Goal: Communication & Community: Answer question/provide support

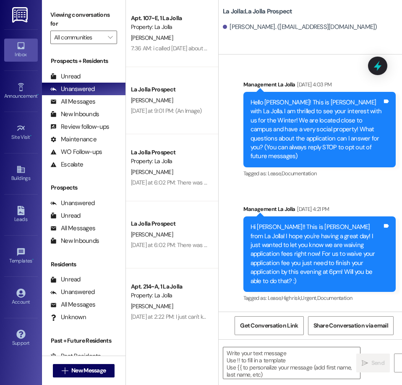
scroll to position [712, 0]
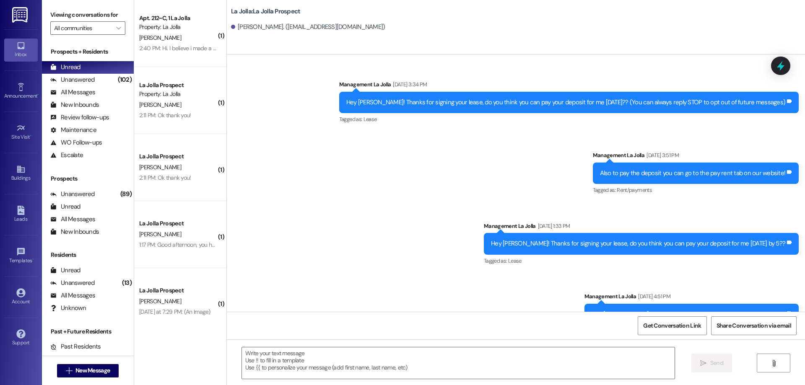
scroll to position [430, 0]
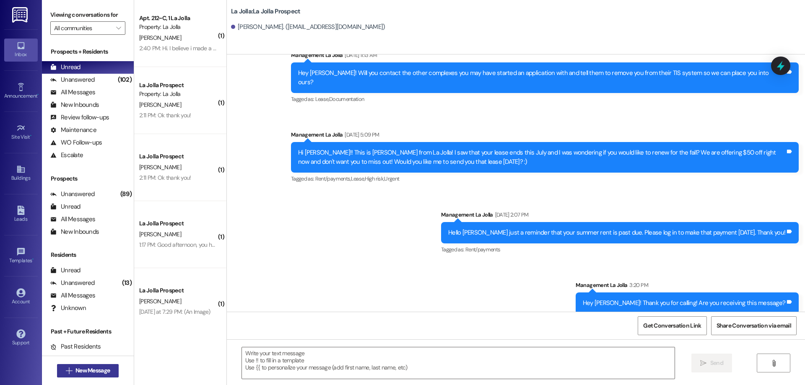
click at [88, 368] on span "New Message" at bounding box center [92, 370] width 34 height 9
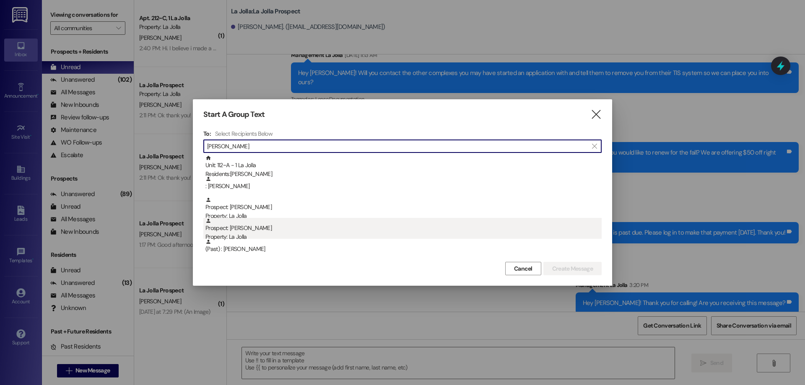
type input "[PERSON_NAME]"
click at [246, 228] on div "Prospect: [PERSON_NAME] Property: La Jolla" at bounding box center [403, 230] width 396 height 24
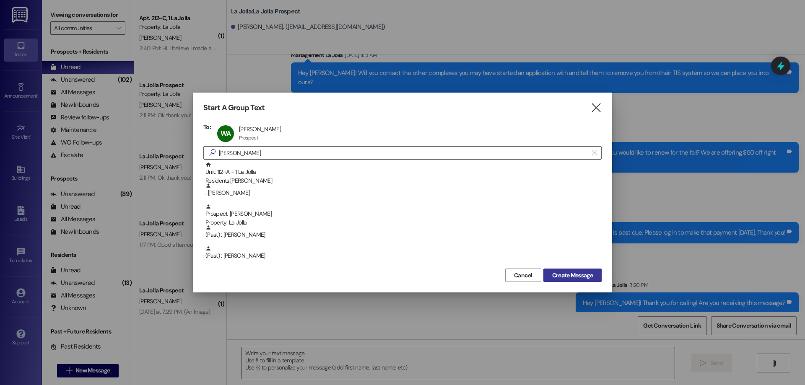
click at [568, 275] on span "Create Message" at bounding box center [572, 275] width 41 height 9
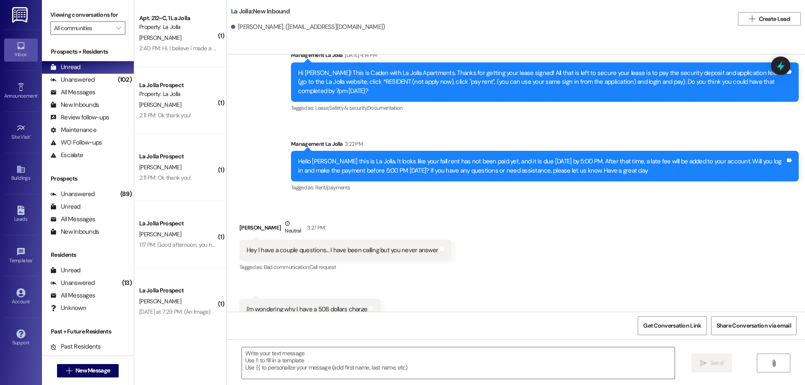
scroll to position [637, 0]
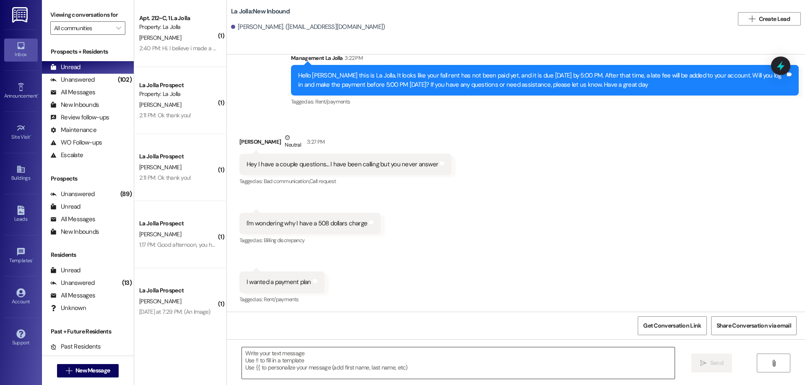
click at [271, 354] on textarea at bounding box center [458, 363] width 433 height 31
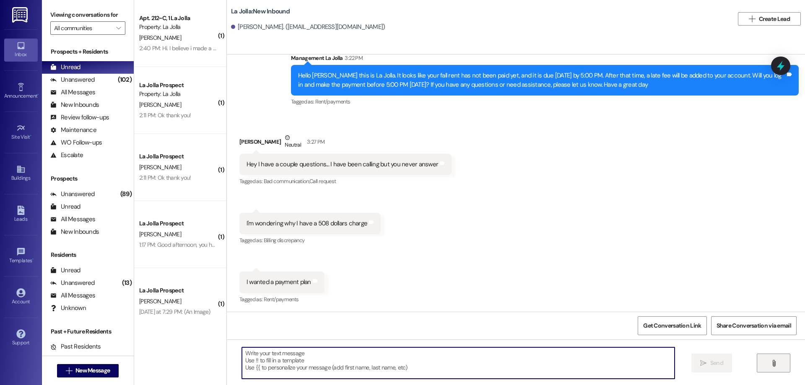
click at [782, 358] on button "" at bounding box center [774, 363] width 34 height 19
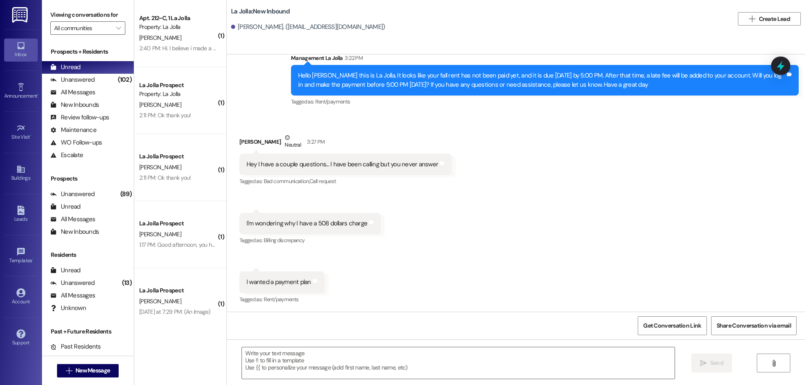
scroll to position [831, 0]
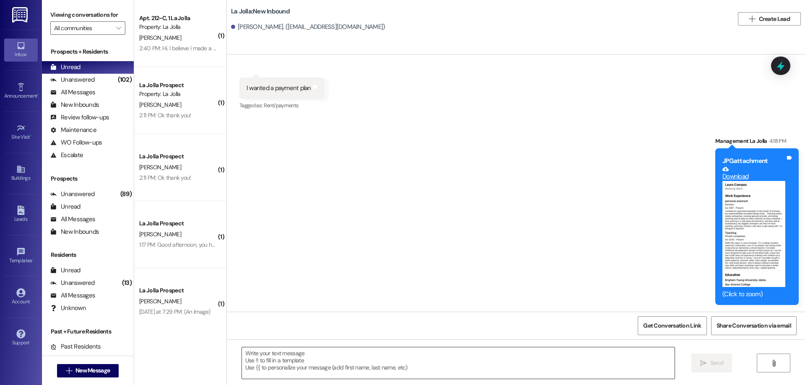
click at [482, 361] on textarea at bounding box center [458, 363] width 433 height 31
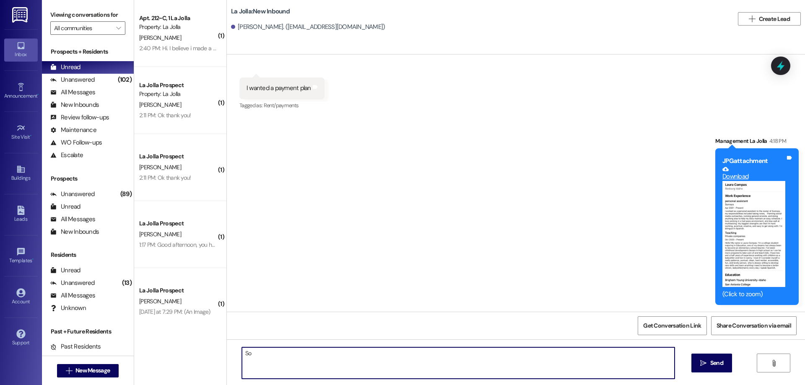
type textarea "S"
type textarea "That is the wrong document! I will send the right one"
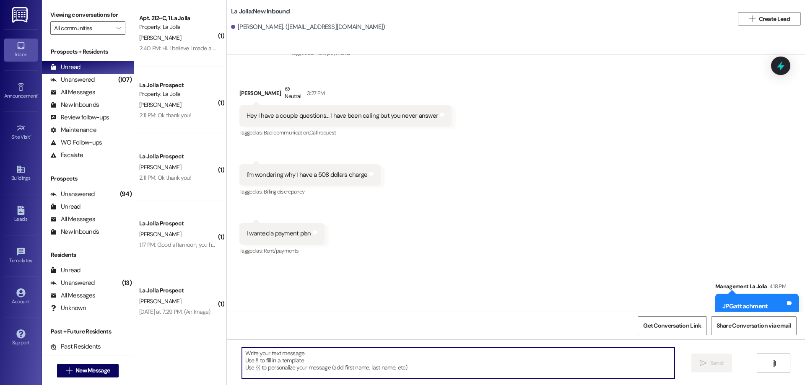
scroll to position [749, 0]
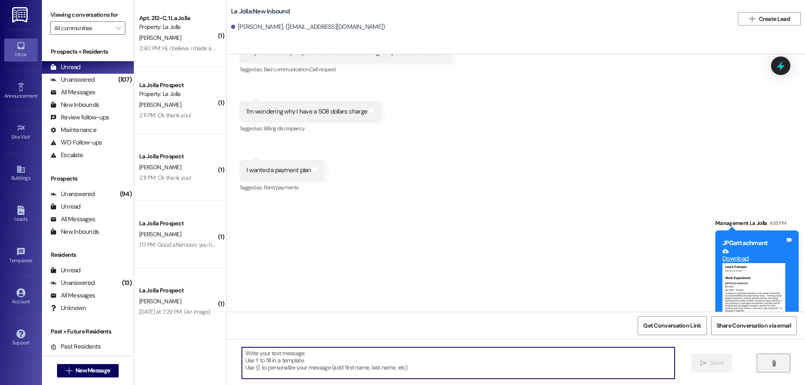
click at [783, 364] on button "" at bounding box center [774, 363] width 34 height 19
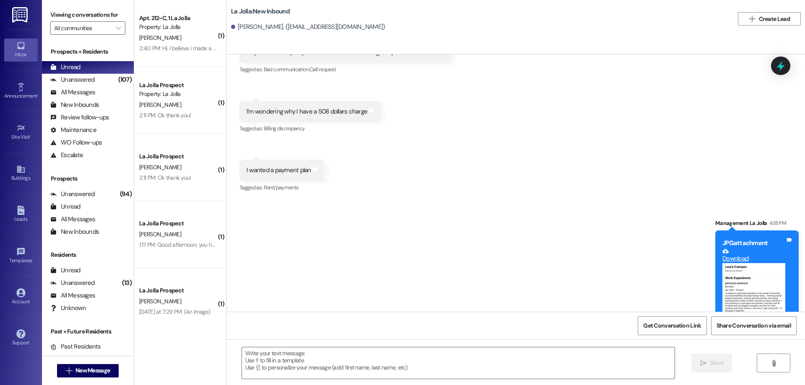
scroll to position [890, 0]
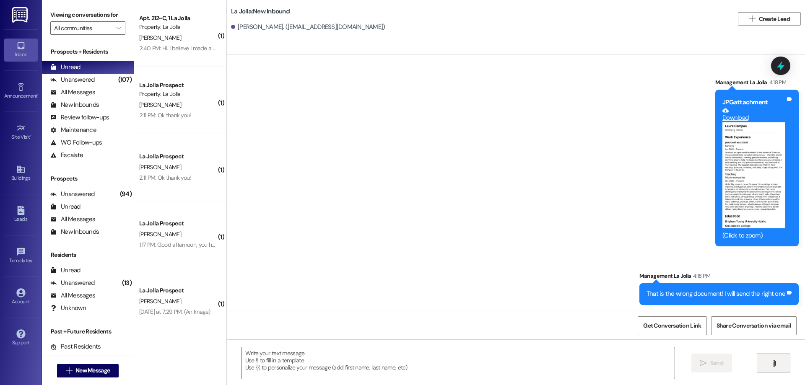
click at [767, 357] on button "" at bounding box center [774, 363] width 34 height 19
click at [764, 357] on button "" at bounding box center [774, 363] width 34 height 19
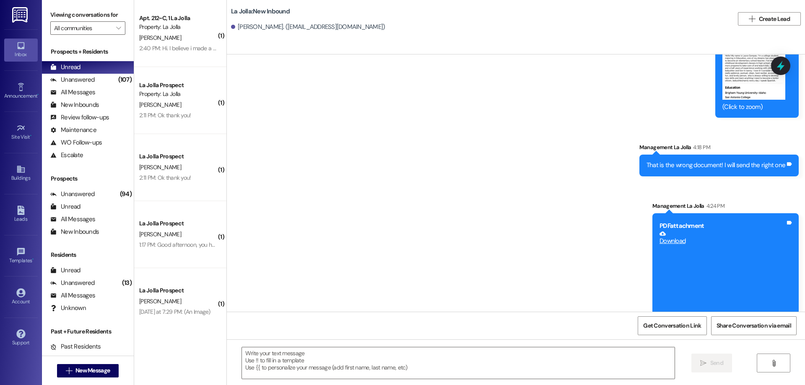
scroll to position [1028, 0]
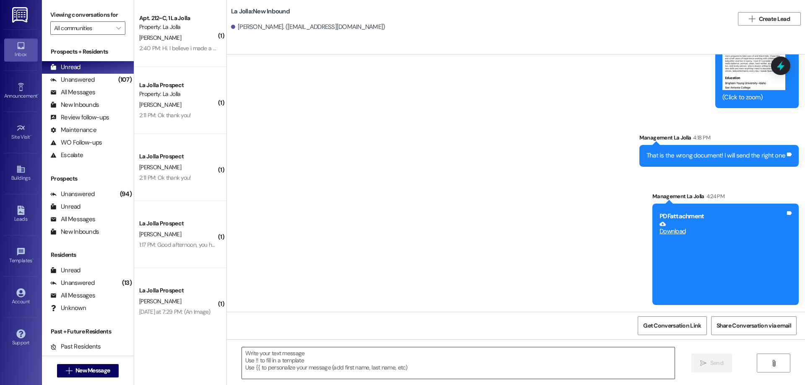
click at [467, 357] on textarea at bounding box center [458, 363] width 433 height 31
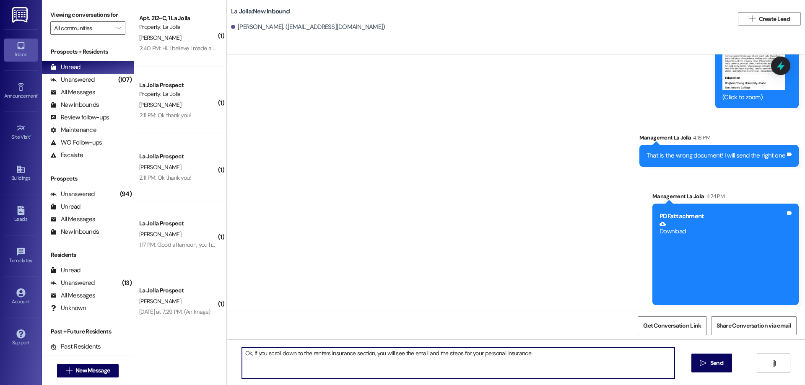
type textarea "Ok, if you scroll down to the renters insurance section, you will see the email…"
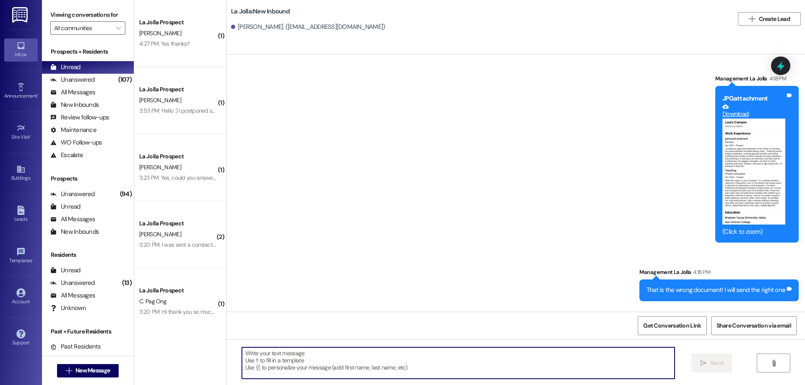
scroll to position [891, 0]
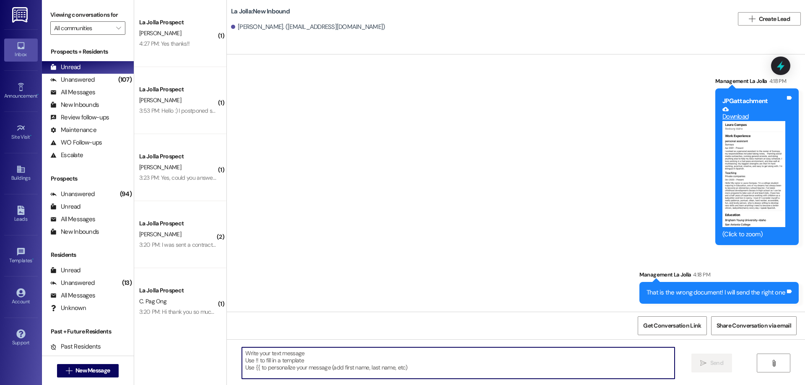
click at [762, 178] on button "Zoom image" at bounding box center [753, 174] width 63 height 106
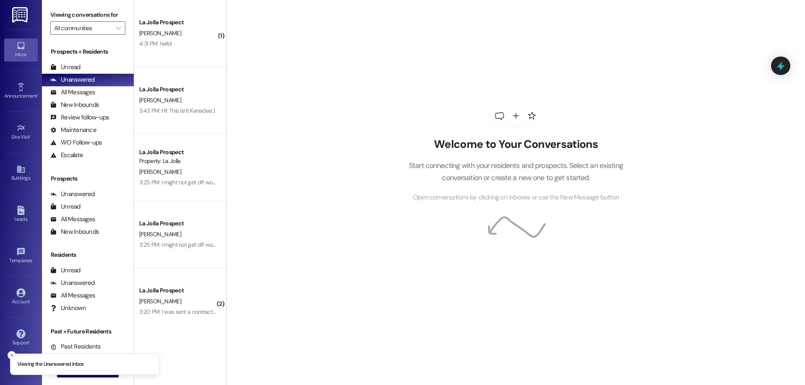
click at [10, 355] on icon "Close toast" at bounding box center [11, 355] width 5 height 5
click at [68, 372] on span " New Message" at bounding box center [88, 370] width 48 height 9
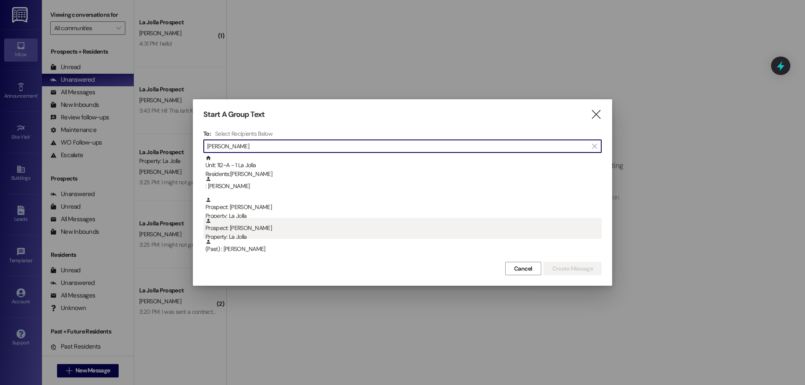
type input "[PERSON_NAME]"
click at [257, 224] on div "Prospect: [PERSON_NAME] Property: La Jolla" at bounding box center [403, 230] width 396 height 24
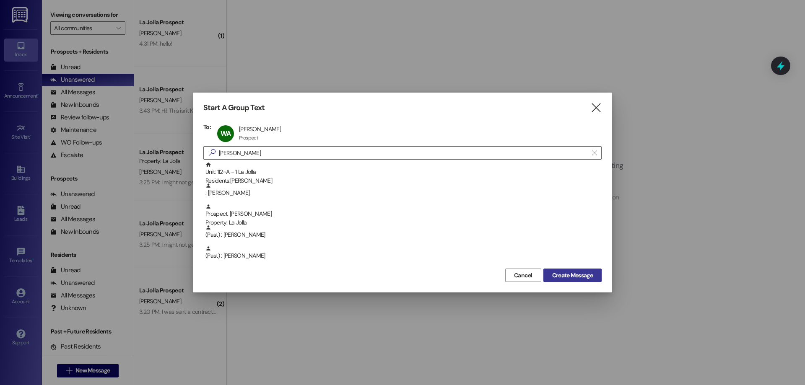
click at [590, 270] on button "Create Message" at bounding box center [572, 275] width 58 height 13
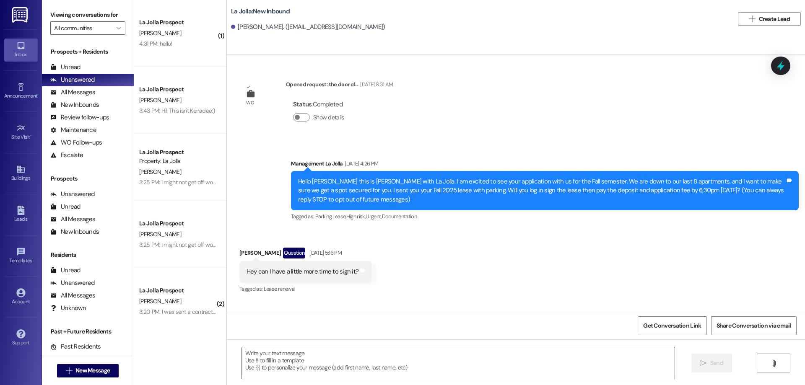
scroll to position [1076, 0]
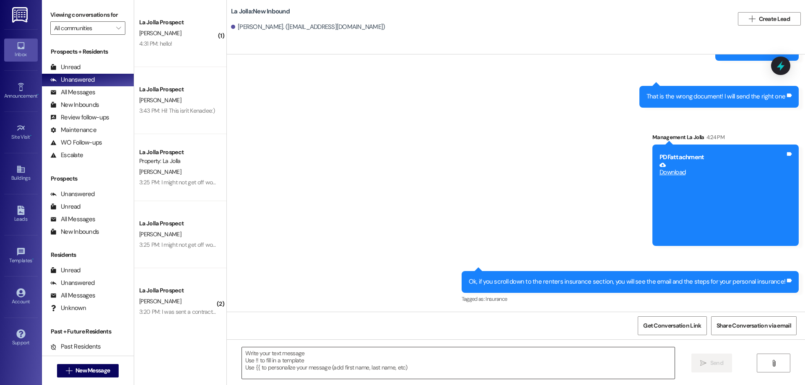
click at [524, 347] on div at bounding box center [457, 363] width 433 height 32
click at [514, 354] on textarea at bounding box center [458, 363] width 433 height 31
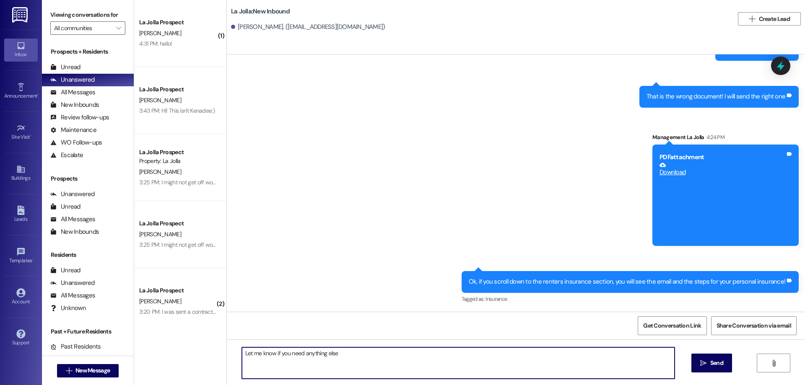
type textarea "Let me know if you need anything else!"
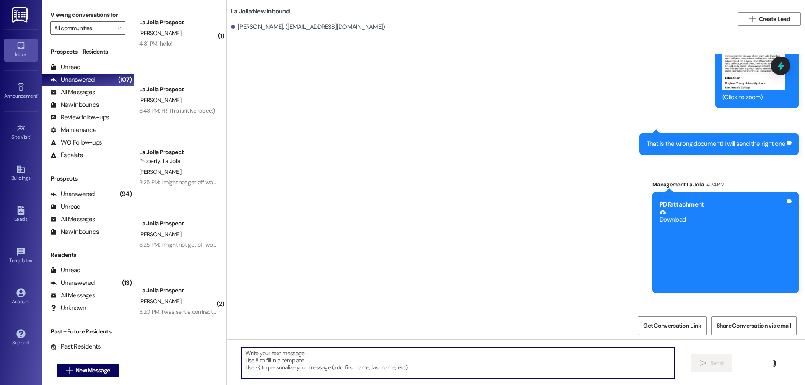
scroll to position [1134, 0]
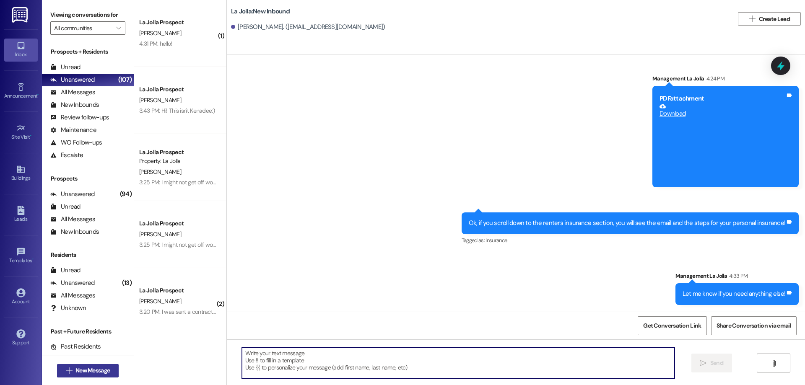
click at [93, 369] on span "New Message" at bounding box center [92, 370] width 34 height 9
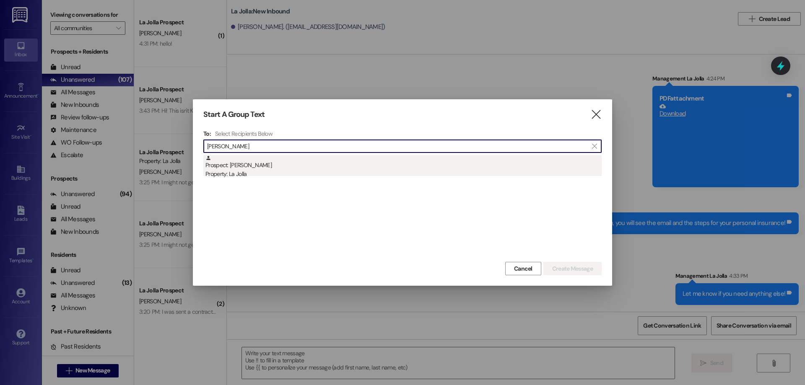
type input "audrey herr"
click at [271, 172] on div "Property: La Jolla" at bounding box center [403, 174] width 396 height 9
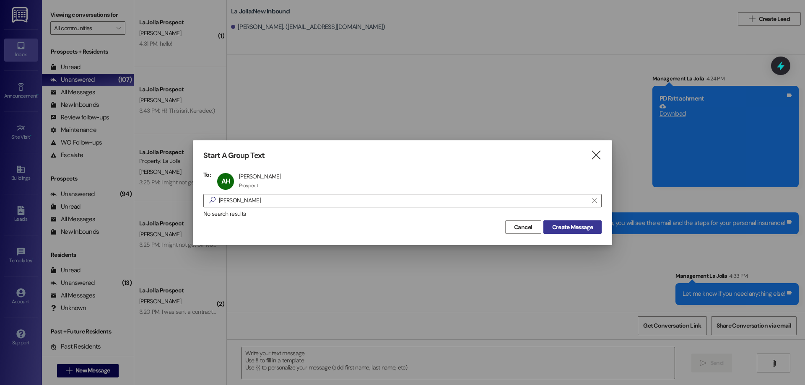
click at [562, 229] on span "Create Message" at bounding box center [572, 227] width 41 height 9
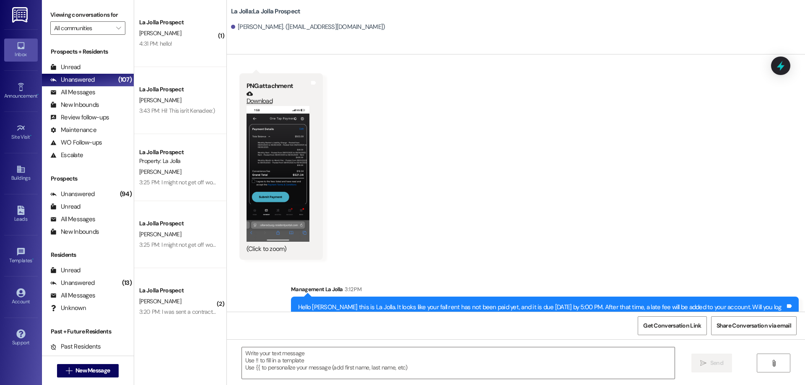
scroll to position [1944, 0]
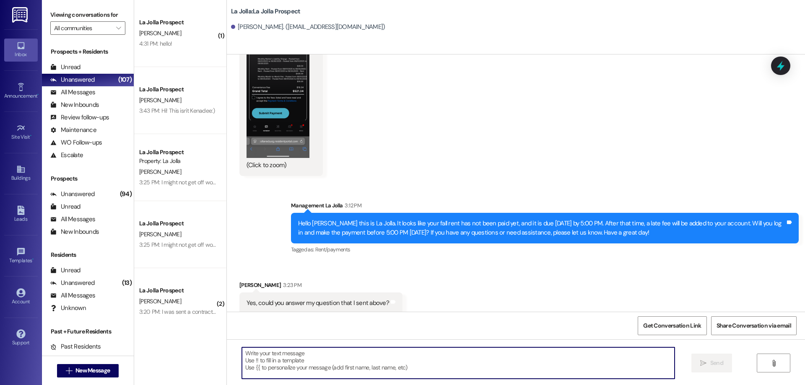
click at [470, 358] on textarea at bounding box center [458, 363] width 433 height 31
click at [109, 370] on span "New Message" at bounding box center [93, 370] width 38 height 9
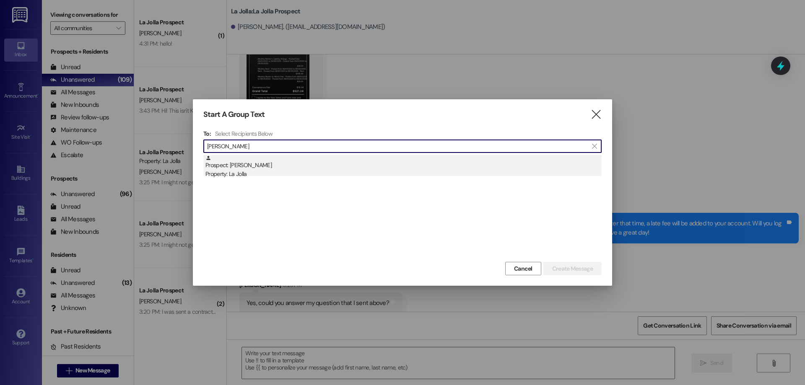
type input "kendra"
click at [235, 177] on div "Property: La Jolla" at bounding box center [403, 174] width 396 height 9
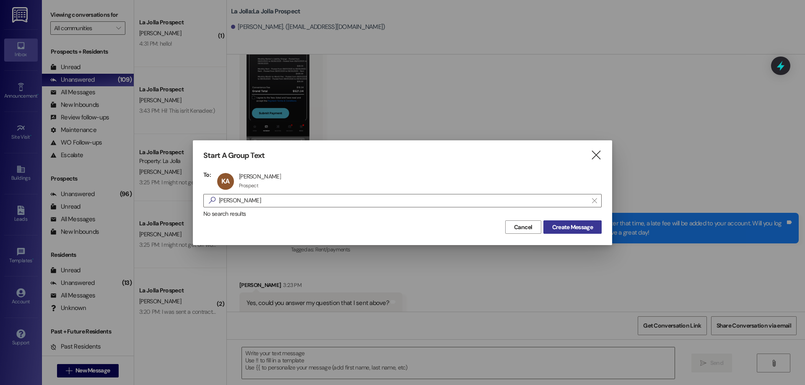
click at [578, 229] on span "Create Message" at bounding box center [572, 227] width 41 height 9
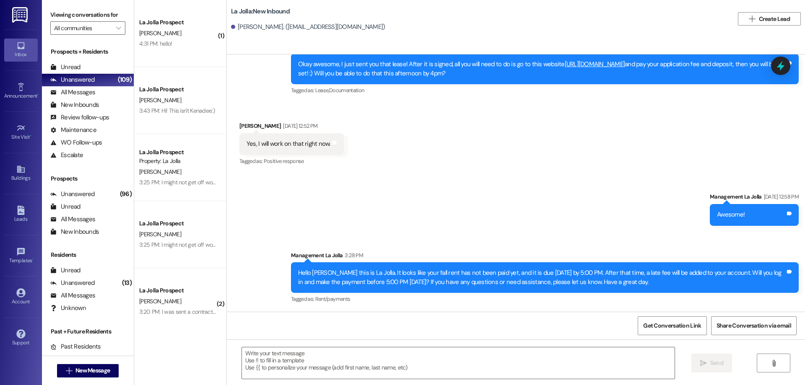
scroll to position [763, 0]
click at [377, 353] on textarea at bounding box center [458, 363] width 433 height 31
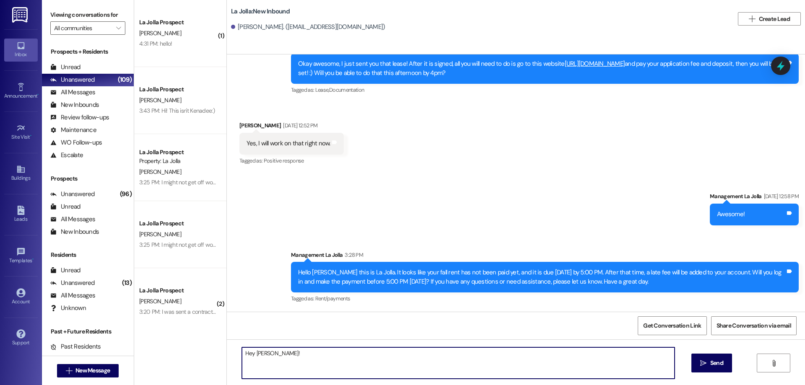
type textarea "Hey Kendra!"
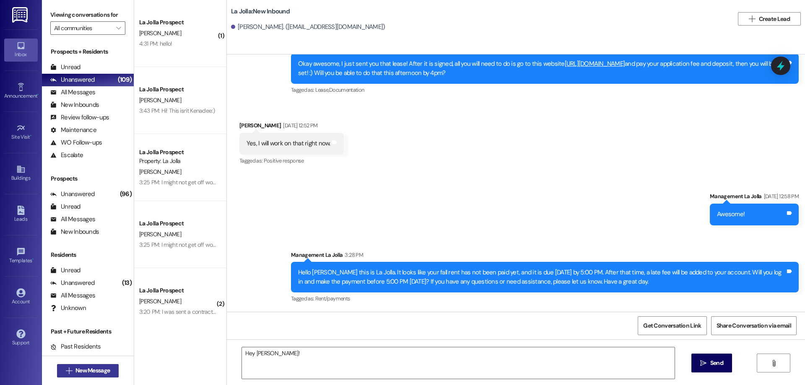
click at [104, 369] on span "New Message" at bounding box center [92, 370] width 34 height 9
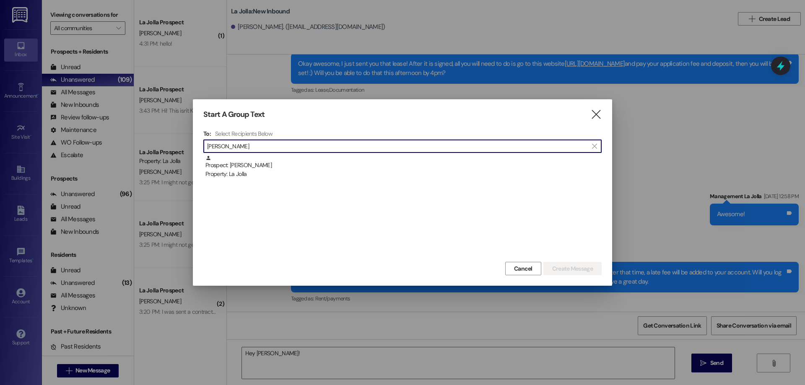
type input "kendra"
click at [274, 166] on div "Prospect: Kendra Anderson Property: La Jolla" at bounding box center [403, 167] width 396 height 24
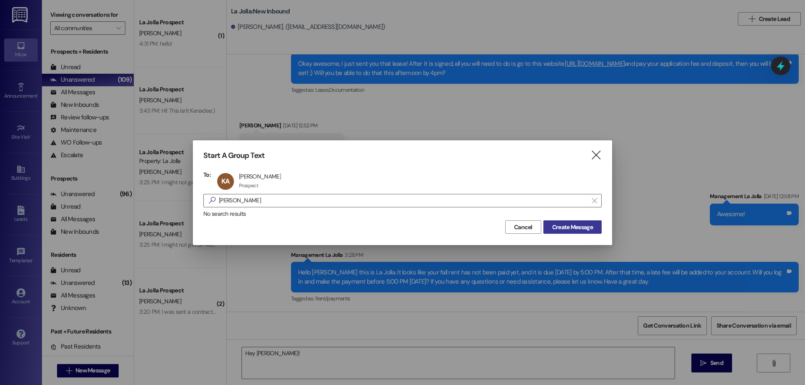
click at [573, 227] on span "Create Message" at bounding box center [572, 227] width 41 height 9
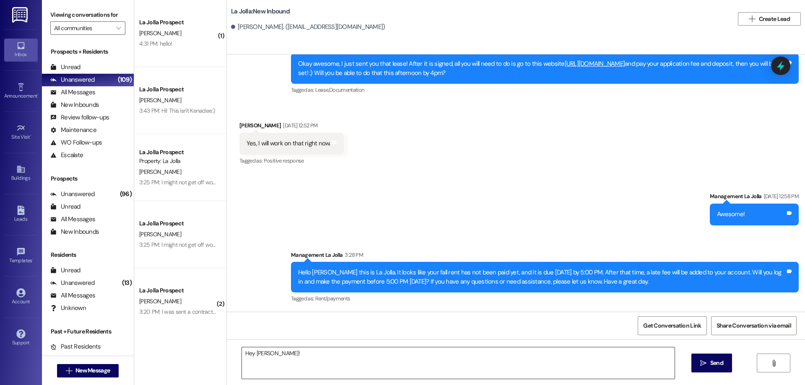
click at [281, 353] on textarea "Hey Kendra!" at bounding box center [458, 363] width 433 height 31
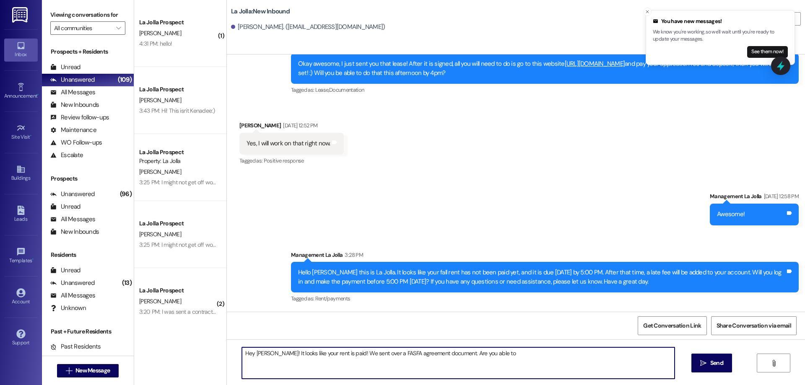
drag, startPoint x: 495, startPoint y: 355, endPoint x: 449, endPoint y: 354, distance: 46.1
click at [449, 354] on textarea "Hey Kendra! It looks like your rent is paid! We sent over a FASFA agreement doc…" at bounding box center [458, 363] width 433 height 31
click at [651, 12] on button "Close toast" at bounding box center [647, 12] width 8 height 8
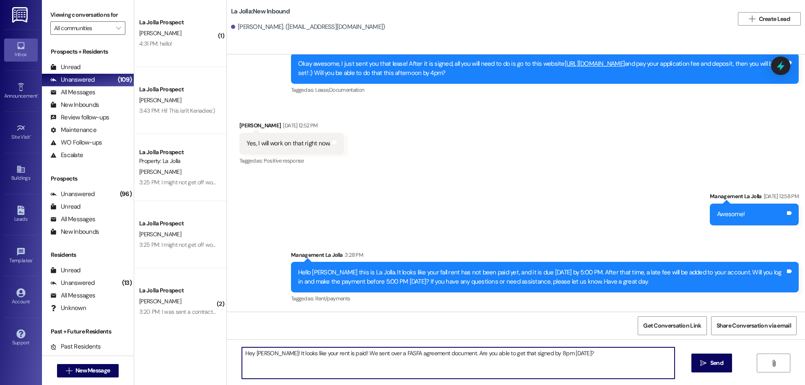
click at [494, 352] on textarea "Hey Kendra! It looks like your rent is paid! We sent over a FASFA agreement doc…" at bounding box center [458, 363] width 433 height 31
type textarea "Hey Kendra! It looks like your rent is paid! We sent over a FASFA agreement doc…"
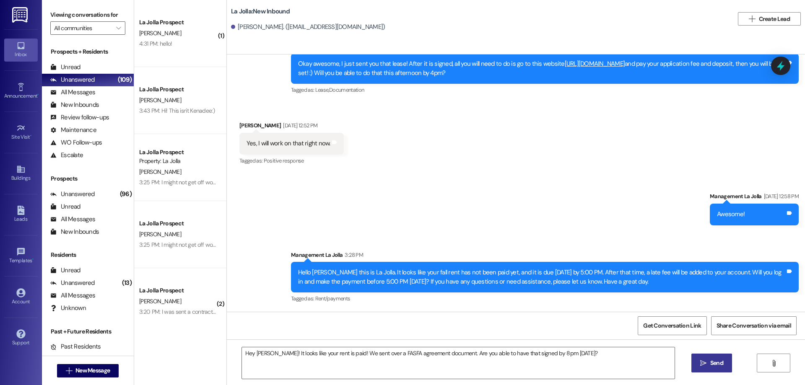
click at [696, 356] on button " Send" at bounding box center [711, 363] width 41 height 19
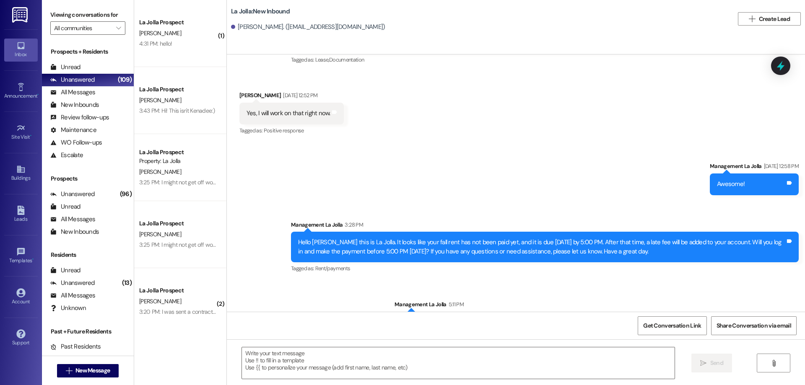
scroll to position [821, 0]
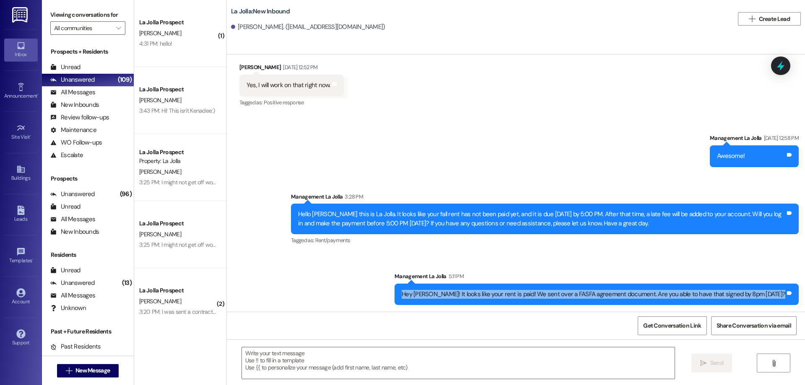
drag, startPoint x: 433, startPoint y: 289, endPoint x: 805, endPoint y: 288, distance: 371.0
click at [805, 288] on div "Sent via SMS Management La Jolla Jun 10, 2025 at 12:38 PM Hey Kendra, this is H…" at bounding box center [516, 183] width 578 height 257
copy div "Hey Kendra! It looks like your rent is paid! We sent over a FASFA agreement doc…"
click at [94, 377] on button " New Message" at bounding box center [88, 370] width 62 height 13
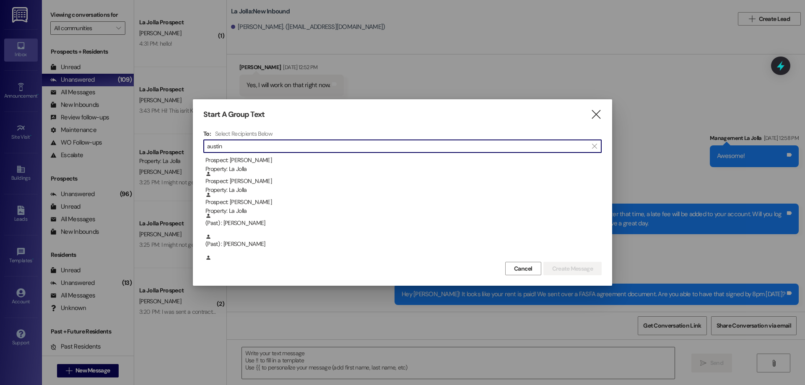
scroll to position [0, 0]
type input "austin"
click at [598, 114] on icon "" at bounding box center [595, 114] width 11 height 9
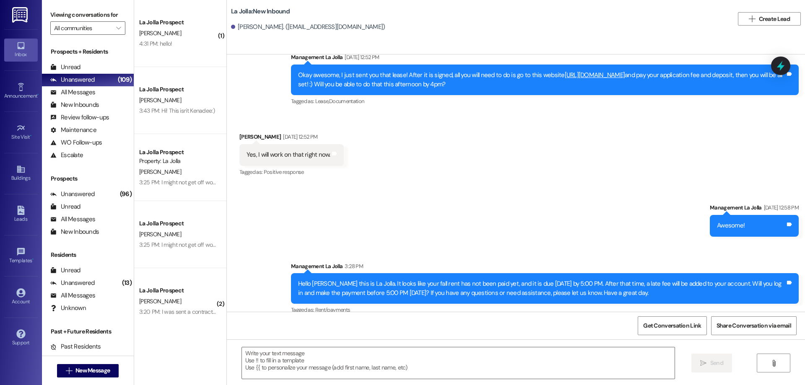
scroll to position [821, 0]
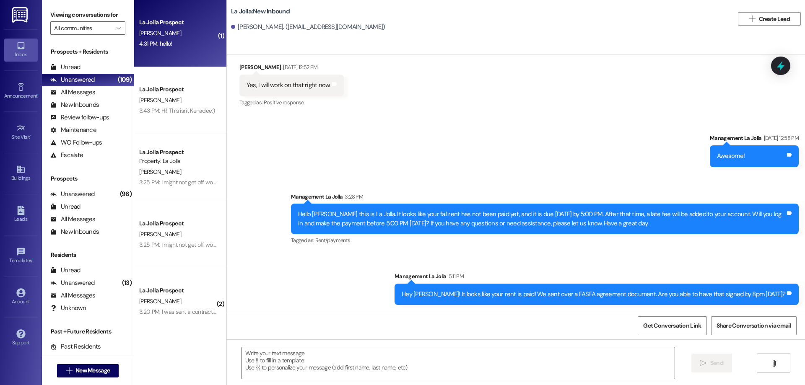
click at [164, 39] on div "4:31 PM: hello! 4:31 PM: hello!" at bounding box center [177, 44] width 79 height 10
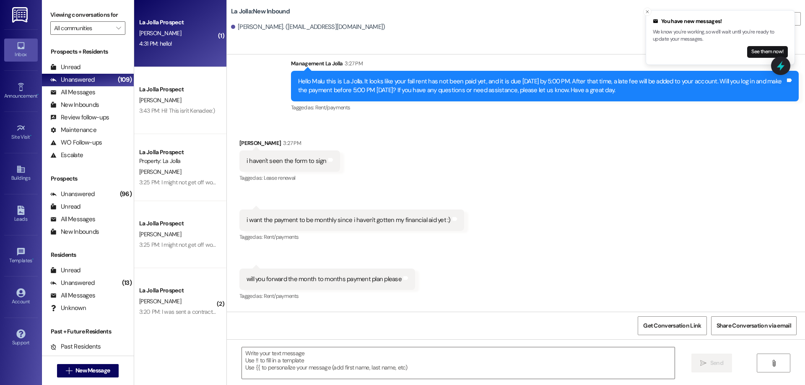
scroll to position [1354, 0]
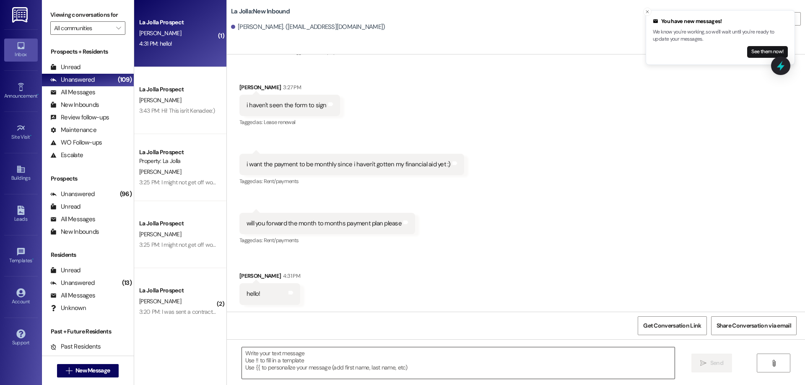
click at [278, 361] on textarea at bounding box center [458, 363] width 433 height 31
